Goal: Information Seeking & Learning: Understand process/instructions

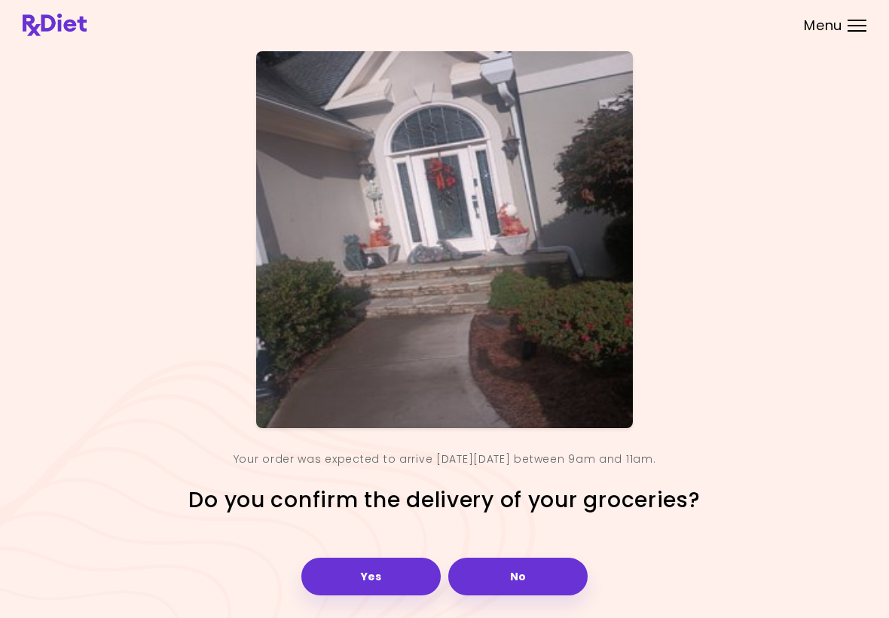
click at [382, 570] on button "Yes" at bounding box center [370, 576] width 139 height 38
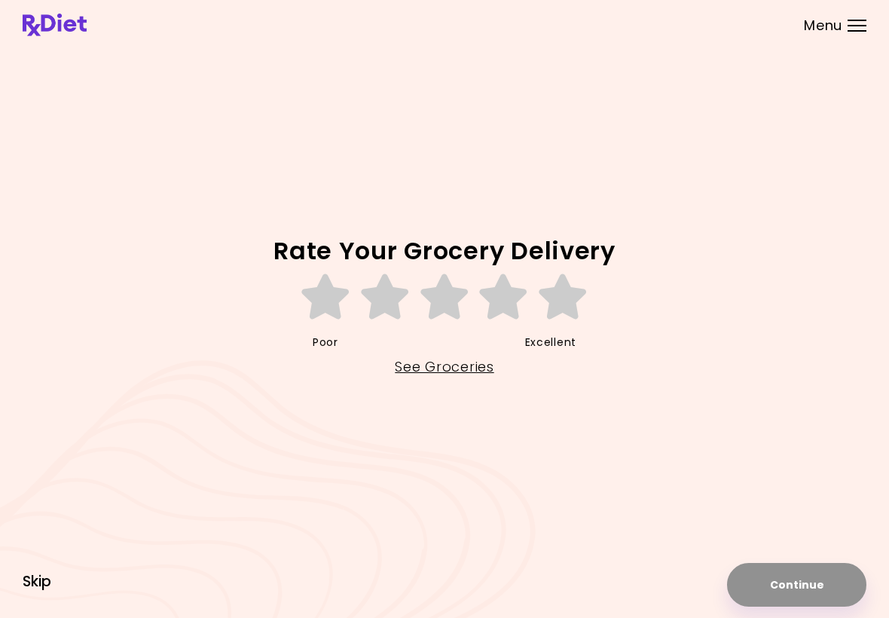
click at [30, 581] on span "Skip" at bounding box center [37, 581] width 29 height 17
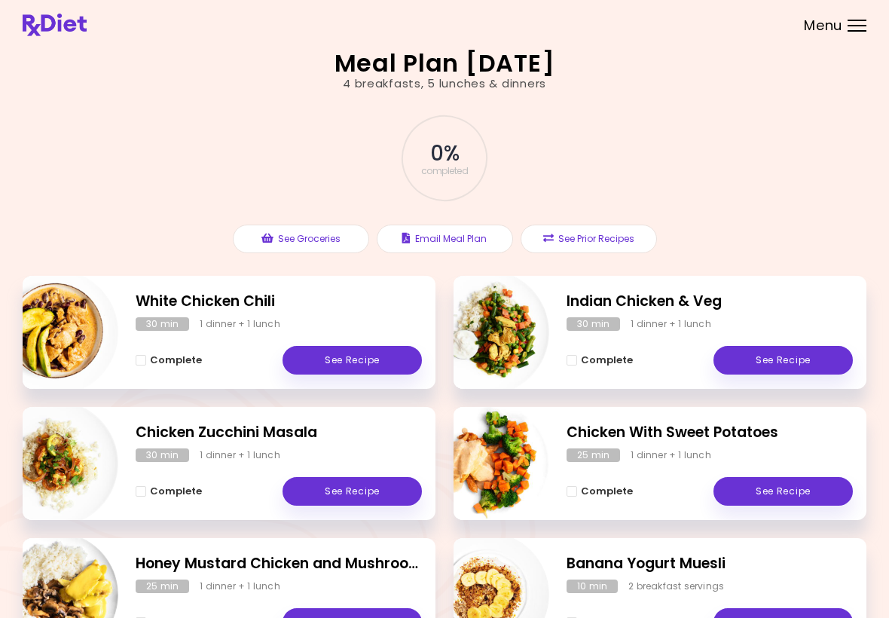
click at [865, 14] on header at bounding box center [444, 25] width 889 height 50
click at [853, 29] on div "Menu" at bounding box center [856, 26] width 19 height 12
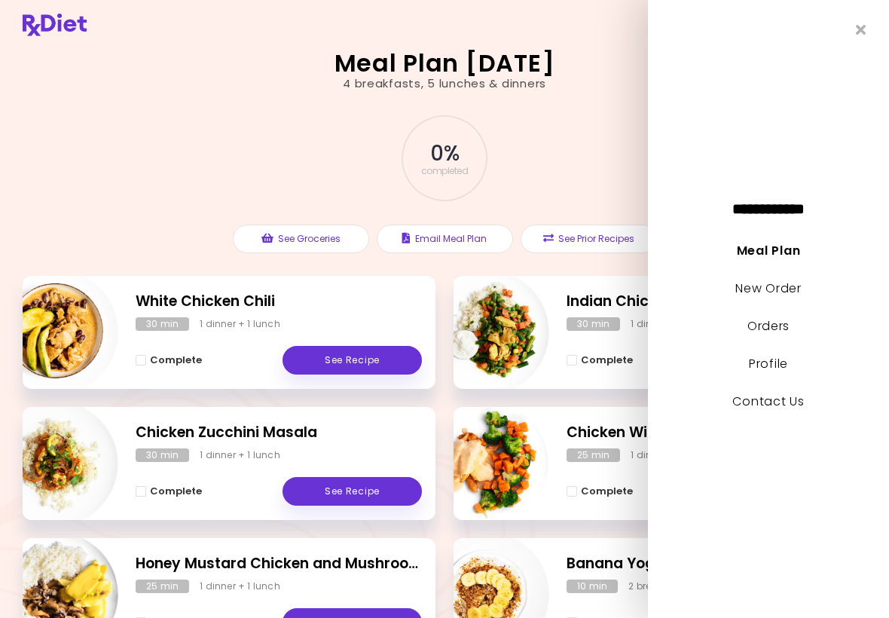
click at [862, 24] on icon "Close" at bounding box center [861, 30] width 11 height 14
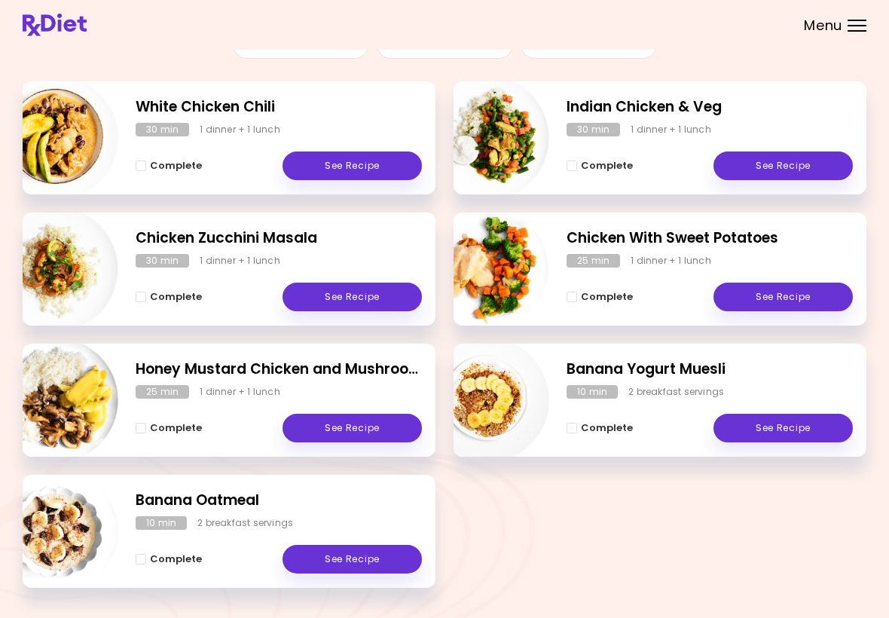
scroll to position [215, 0]
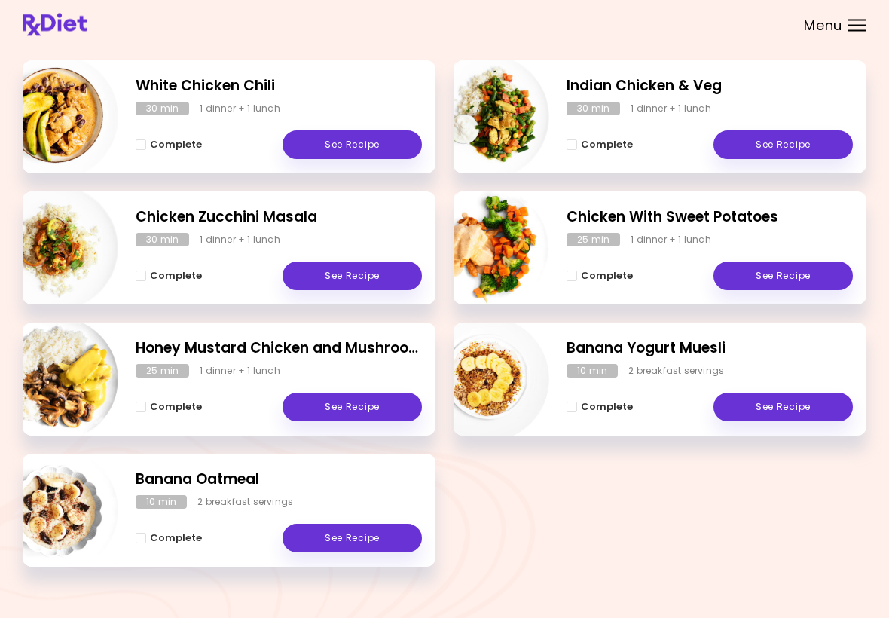
click at [356, 531] on link "See Recipe" at bounding box center [351, 538] width 139 height 29
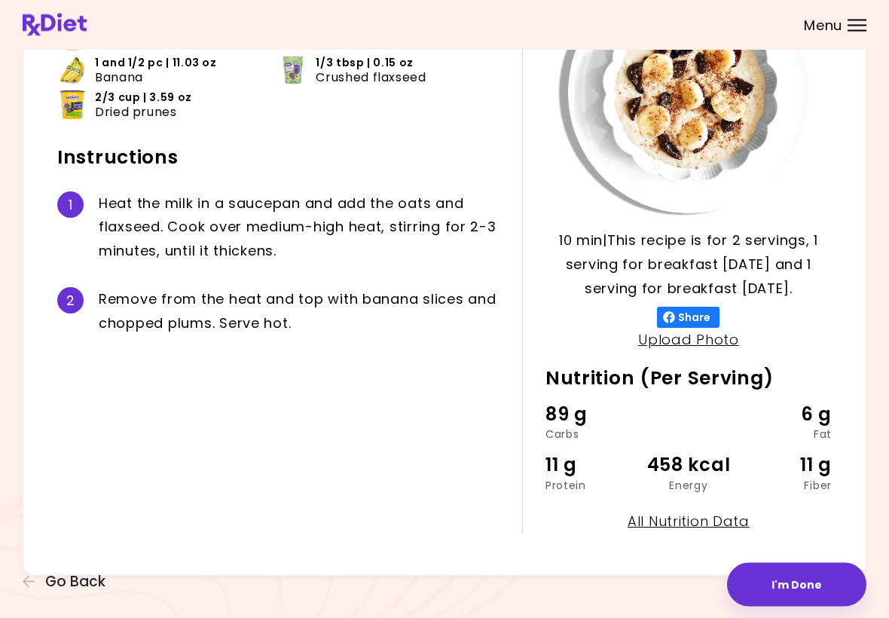
scroll to position [160, 0]
